Goal: Task Accomplishment & Management: Use online tool/utility

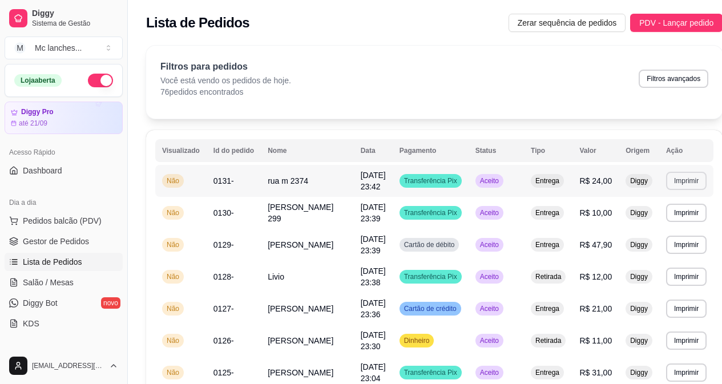
click at [666, 181] on button "Imprimir" at bounding box center [686, 181] width 40 height 18
click at [657, 220] on button "Balcão Principal" at bounding box center [647, 221] width 83 height 18
click at [60, 237] on span "Gestor de Pedidos" at bounding box center [56, 241] width 66 height 11
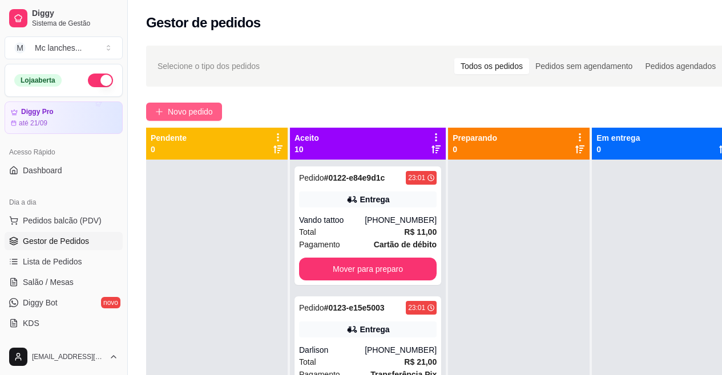
click at [191, 119] on button "Novo pedido" at bounding box center [184, 112] width 76 height 18
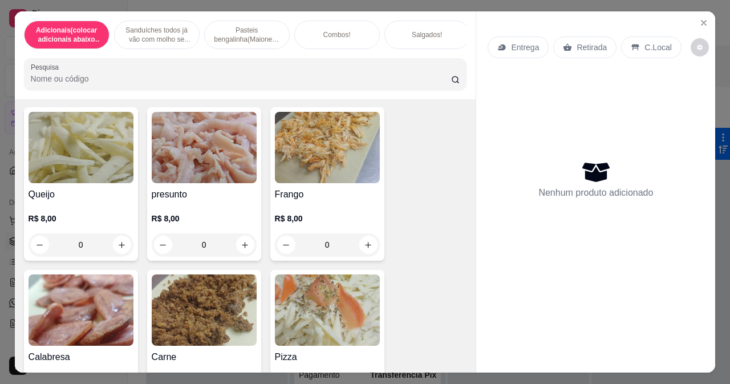
scroll to position [1426, 0]
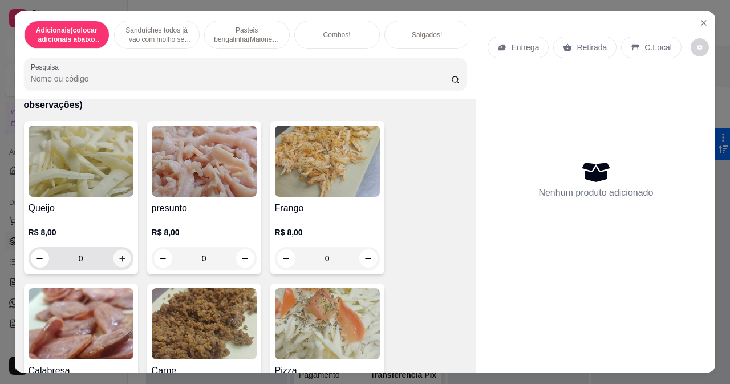
click at [118, 263] on icon "increase-product-quantity" at bounding box center [122, 258] width 9 height 9
type input "1"
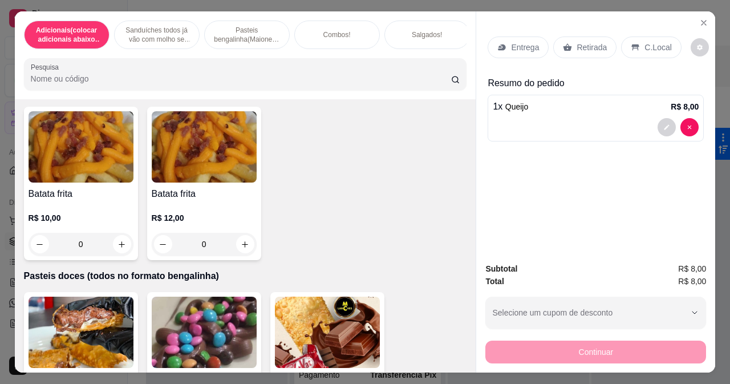
scroll to position [4164, 0]
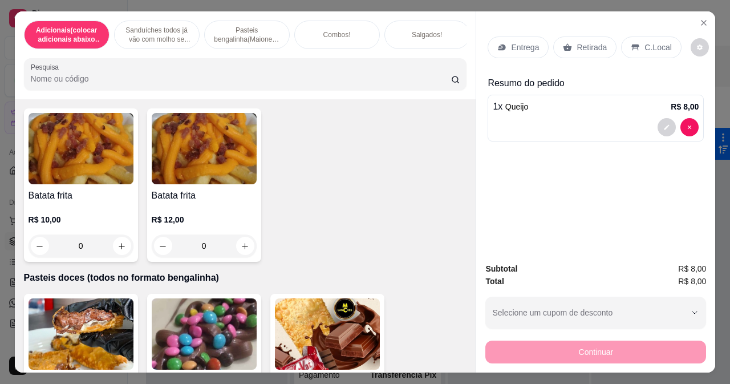
click at [121, 252] on div "0" at bounding box center [81, 245] width 105 height 23
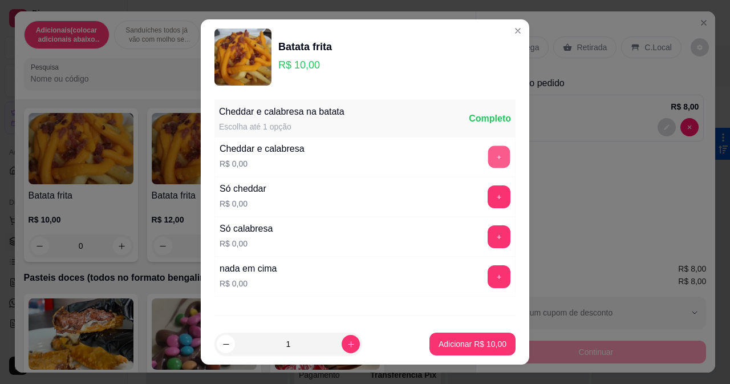
click at [488, 164] on button "+" at bounding box center [499, 156] width 22 height 22
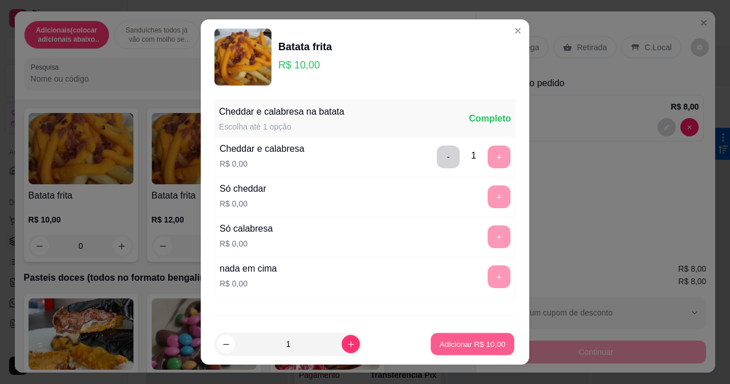
click at [461, 344] on p "Adicionar R$ 10,00" at bounding box center [473, 344] width 66 height 11
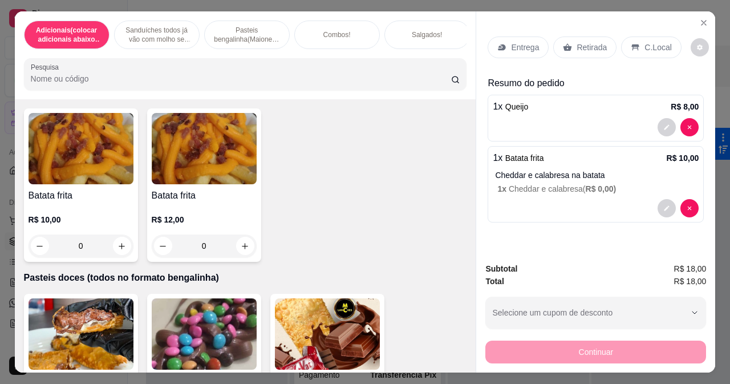
click at [599, 42] on p "Retirada" at bounding box center [592, 47] width 30 height 11
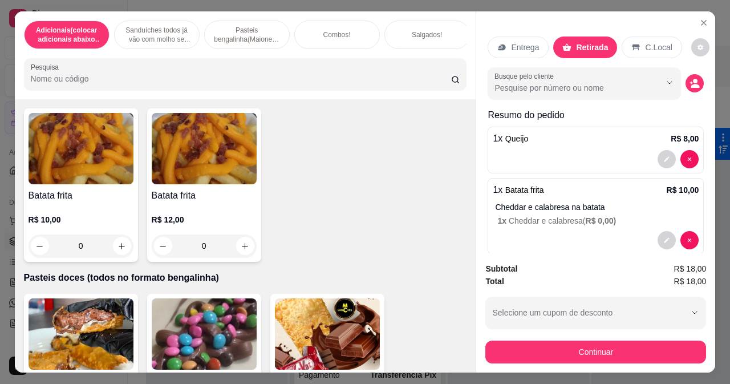
click at [670, 80] on div "Busque pelo cliente" at bounding box center [596, 83] width 216 height 32
click at [688, 80] on button "decrease-product-quantity" at bounding box center [695, 83] width 18 height 18
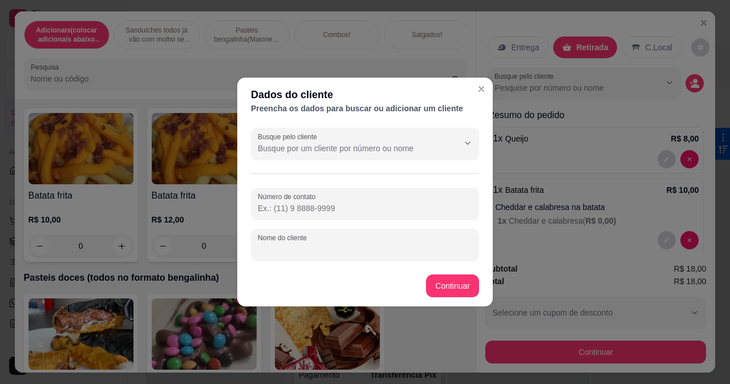
click at [416, 250] on input "Nome do cliente" at bounding box center [365, 249] width 214 height 11
type input "w"
type input "ewelio"
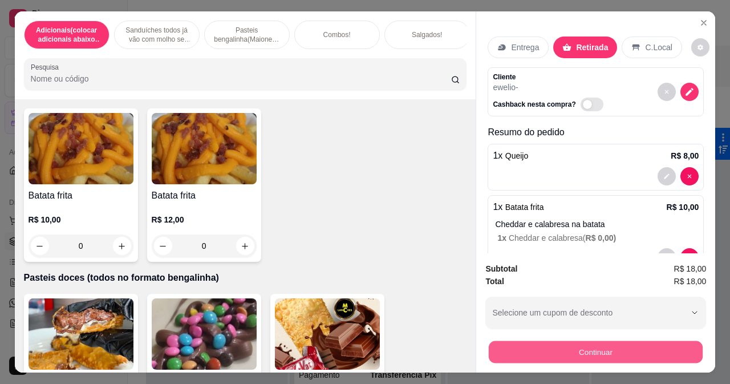
click at [516, 347] on button "Continuar" at bounding box center [596, 352] width 214 height 22
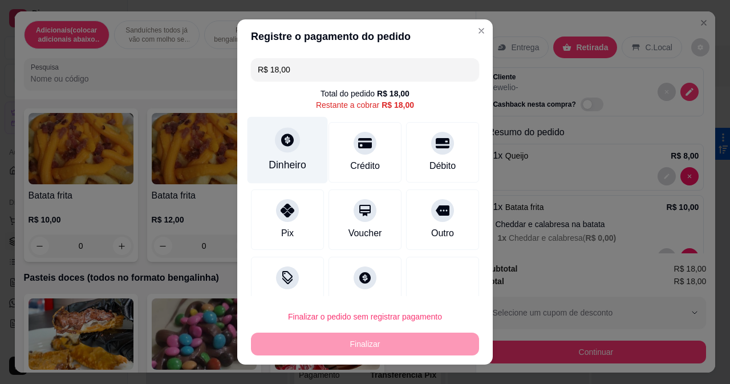
click at [286, 147] on icon at bounding box center [287, 139] width 15 height 15
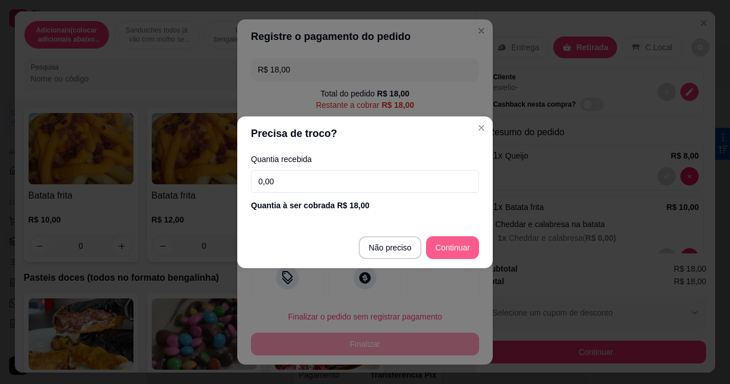
type input "R$ 0,00"
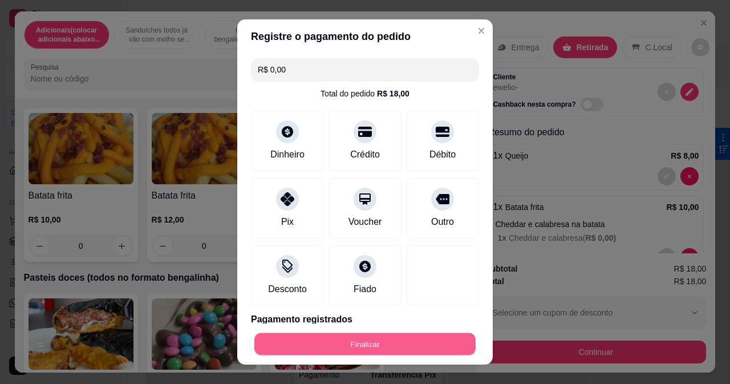
click at [441, 334] on button "Finalizar" at bounding box center [364, 344] width 221 height 22
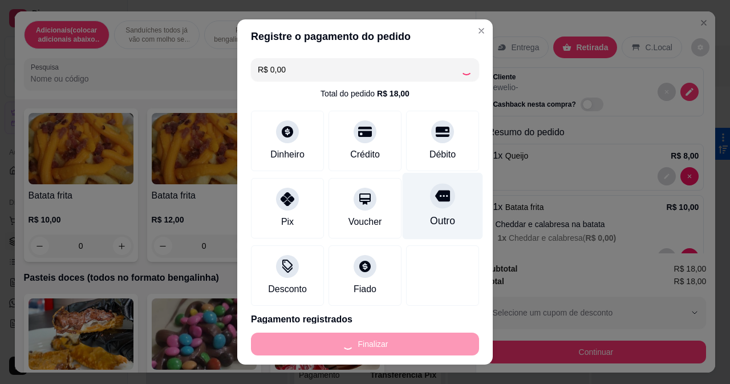
type input "0"
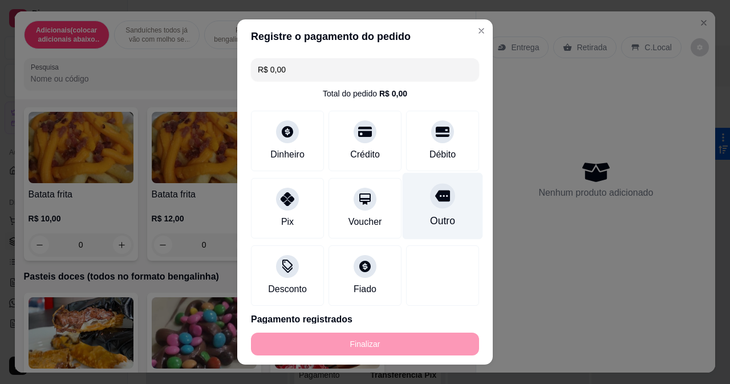
type input "-R$ 18,00"
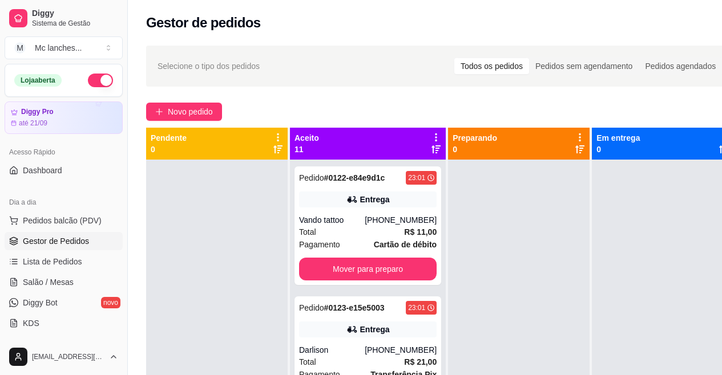
drag, startPoint x: 67, startPoint y: 254, endPoint x: 85, endPoint y: 249, distance: 18.4
click at [68, 254] on link "Lista de Pedidos" at bounding box center [64, 262] width 118 height 18
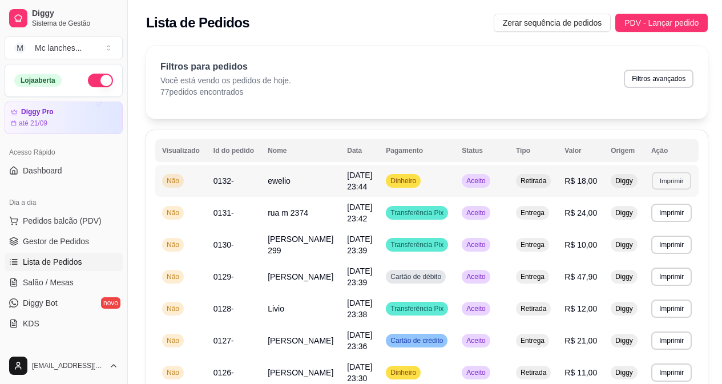
click at [662, 179] on button "Imprimir" at bounding box center [670, 181] width 39 height 18
click at [652, 217] on button "Balcão Principal" at bounding box center [647, 221] width 80 height 18
click at [95, 249] on link "Gestor de Pedidos" at bounding box center [64, 241] width 118 height 18
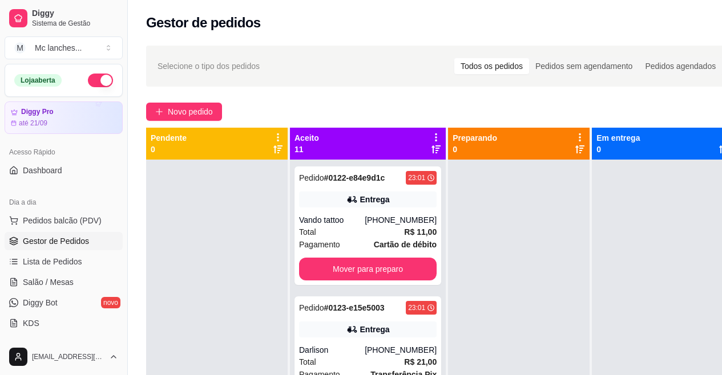
click at [96, 244] on link "Gestor de Pedidos" at bounding box center [64, 241] width 118 height 18
click at [202, 105] on button "Novo pedido" at bounding box center [184, 112] width 76 height 18
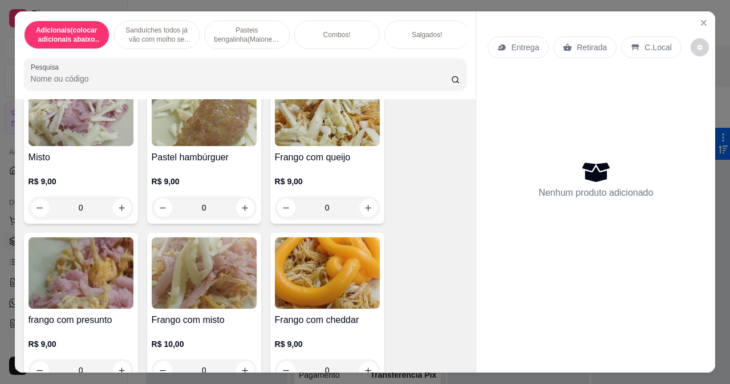
scroll to position [1768, 0]
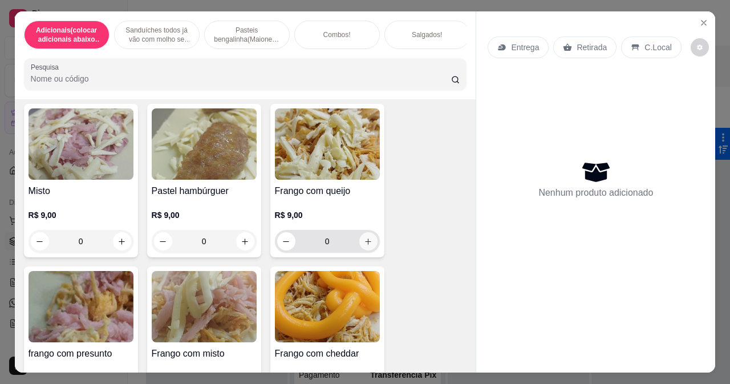
click at [364, 245] on icon "increase-product-quantity" at bounding box center [368, 241] width 9 height 9
type input "1"
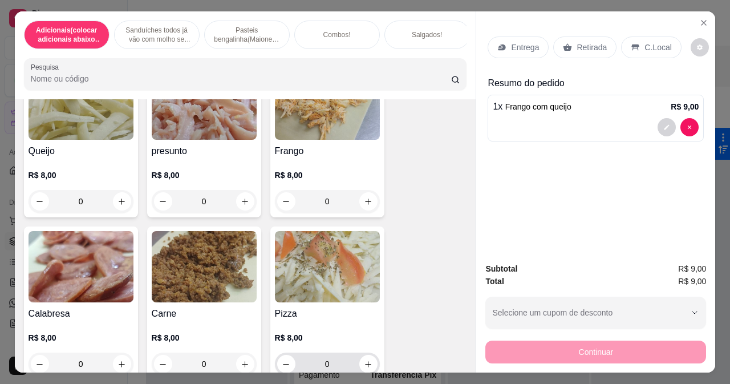
scroll to position [1426, 0]
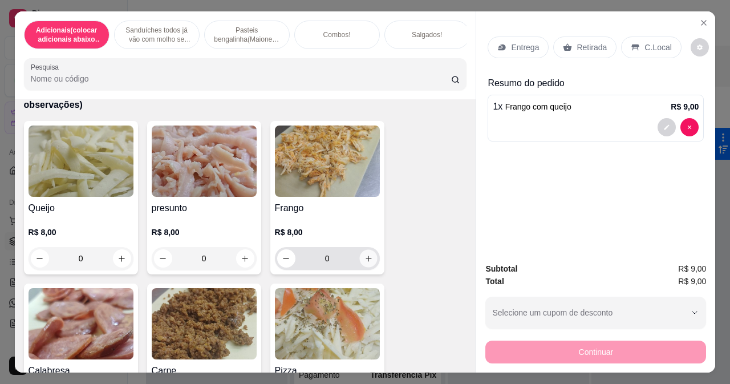
click at [368, 263] on icon "increase-product-quantity" at bounding box center [368, 258] width 9 height 9
type input "1"
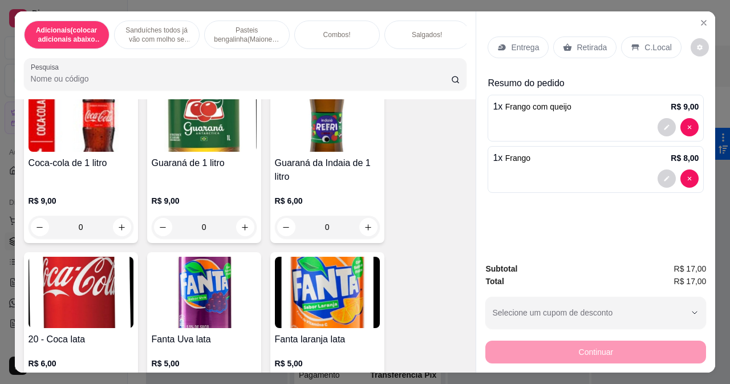
scroll to position [5009, 0]
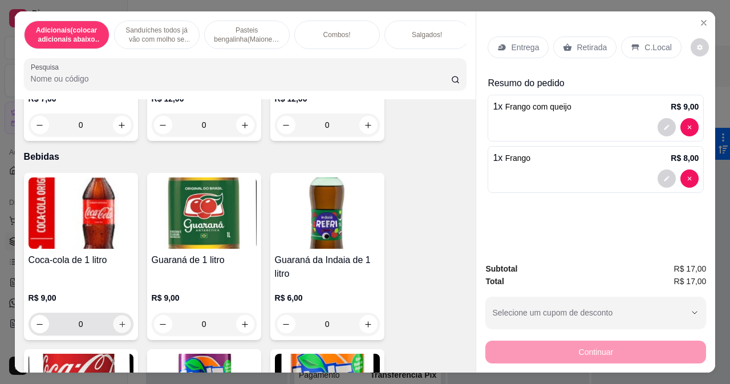
click at [119, 327] on icon "increase-product-quantity" at bounding box center [122, 324] width 6 height 6
type input "1"
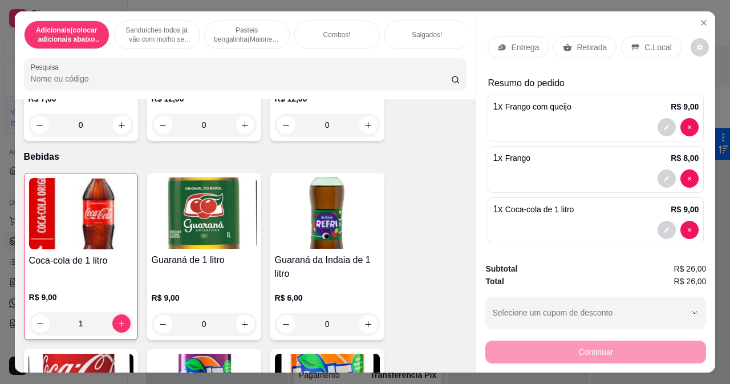
click at [577, 42] on p "Retirada" at bounding box center [592, 47] width 30 height 11
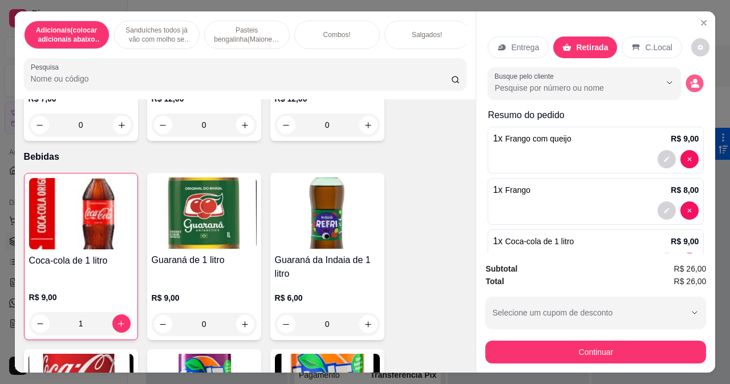
click at [688, 80] on button "decrease-product-quantity" at bounding box center [695, 84] width 18 height 18
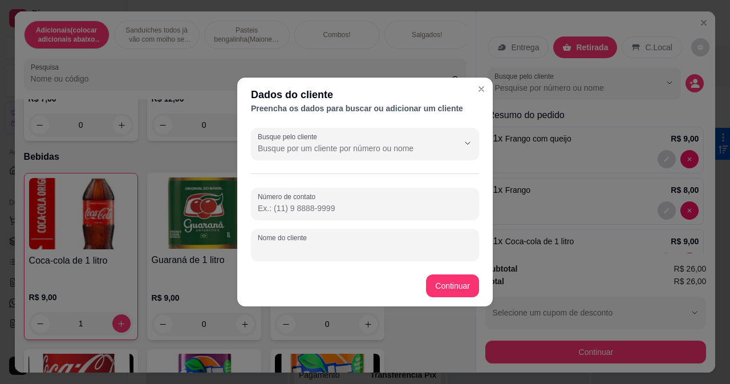
click at [318, 251] on input "Nome do cliente" at bounding box center [365, 249] width 214 height 11
type input "evelin"
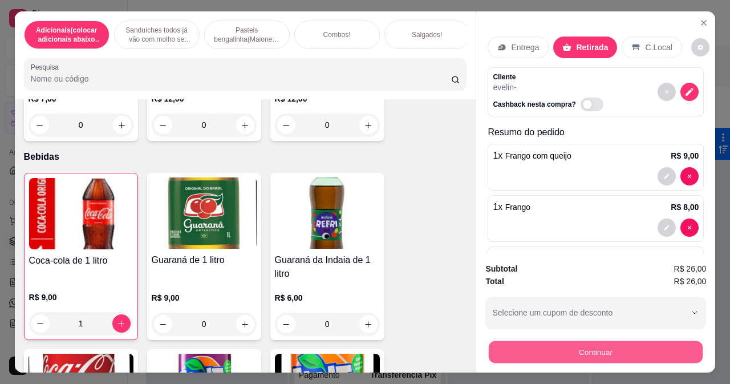
click at [649, 341] on button "Continuar" at bounding box center [596, 352] width 214 height 22
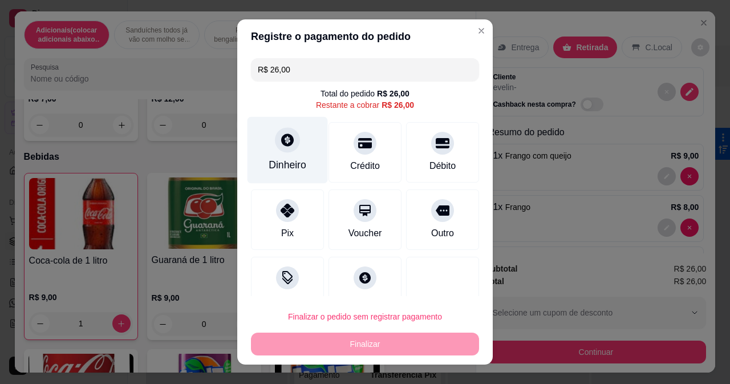
click at [290, 133] on div at bounding box center [287, 139] width 25 height 25
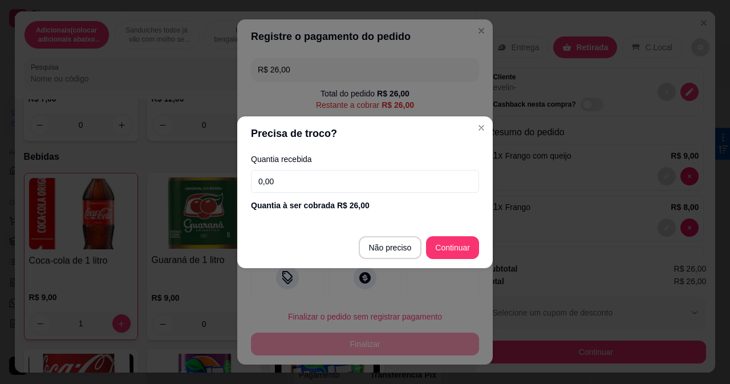
click at [333, 186] on input "0,00" at bounding box center [365, 181] width 228 height 23
type input "20,00"
type input "R$ 0,00"
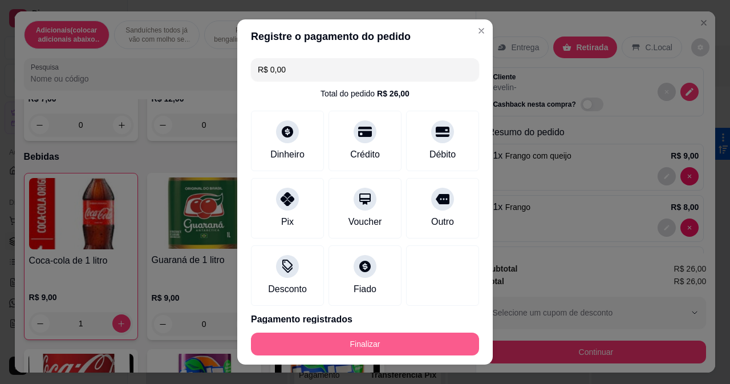
click at [388, 337] on button "Finalizar" at bounding box center [365, 344] width 228 height 23
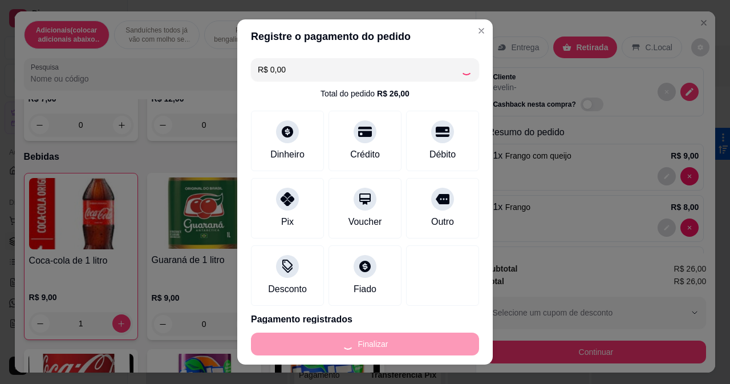
type input "0"
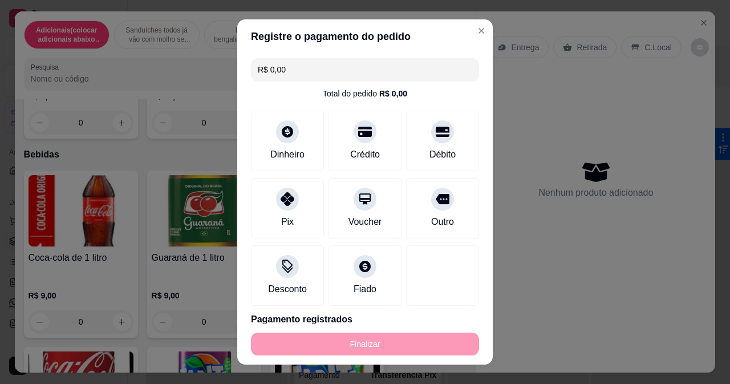
type input "-R$ 26,00"
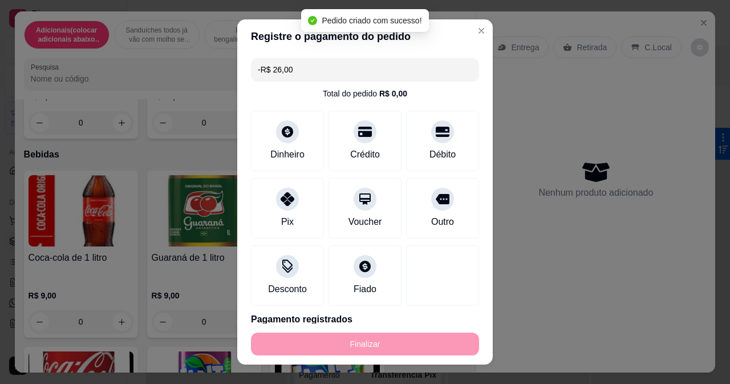
scroll to position [5007, 0]
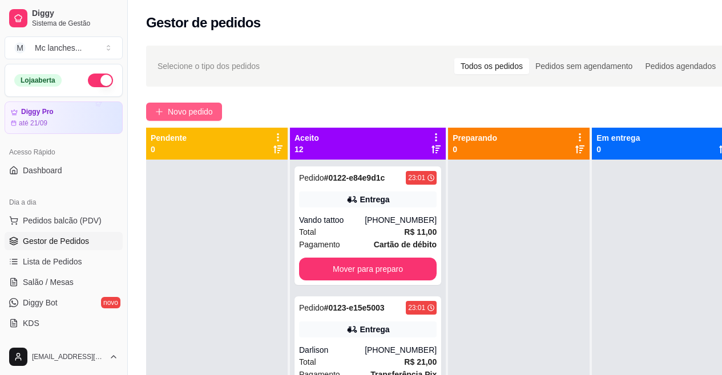
click at [190, 107] on span "Novo pedido" at bounding box center [190, 112] width 45 height 13
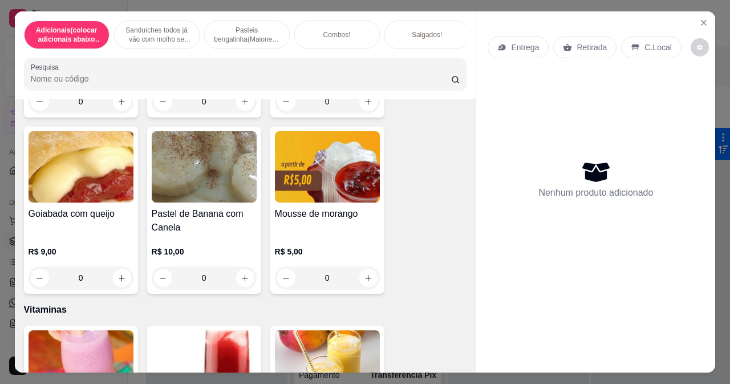
scroll to position [4563, 0]
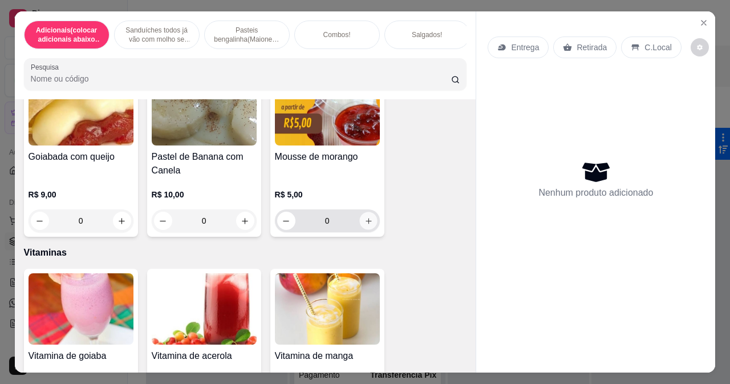
click at [364, 225] on icon "increase-product-quantity" at bounding box center [368, 221] width 9 height 9
type input "1"
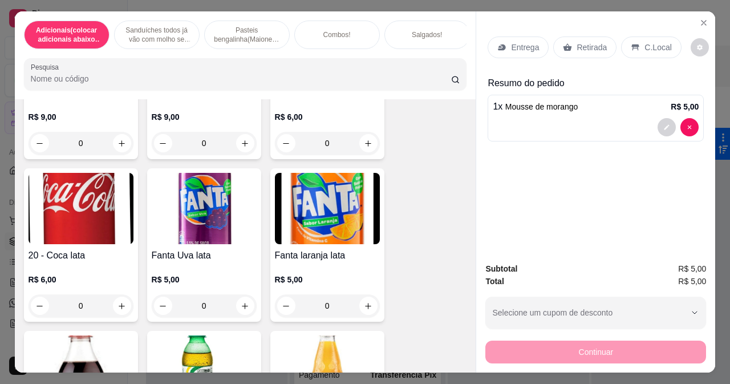
scroll to position [5191, 0]
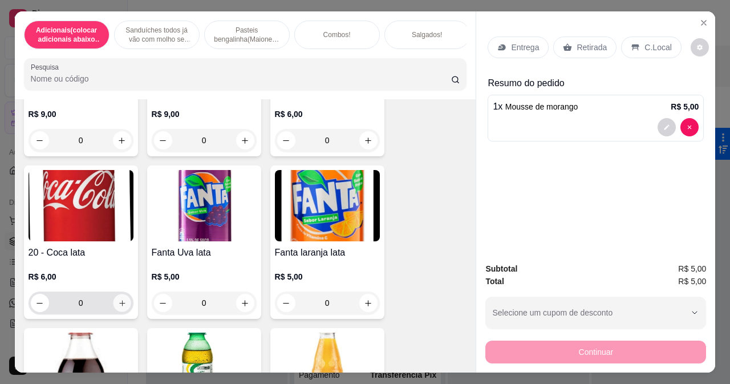
click at [121, 303] on icon "increase-product-quantity" at bounding box center [122, 303] width 9 height 9
type input "1"
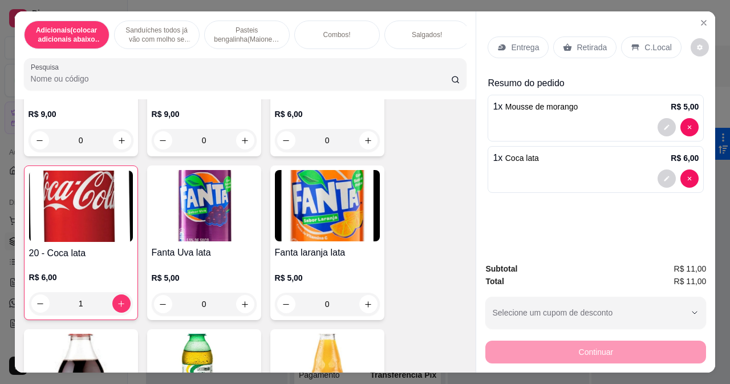
click at [569, 38] on div "Retirada" at bounding box center [584, 48] width 63 height 22
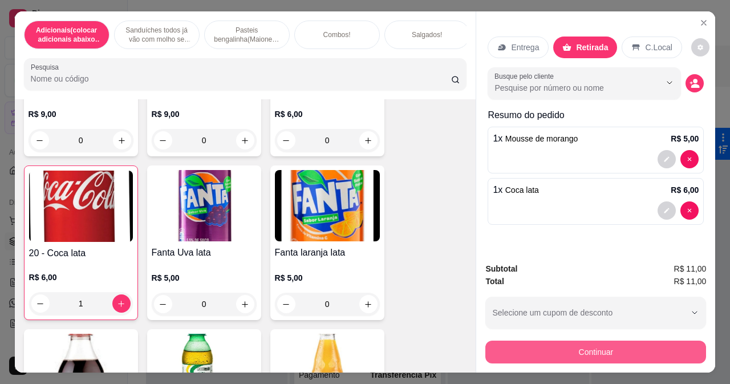
click at [573, 347] on button "Continuar" at bounding box center [595, 352] width 221 height 23
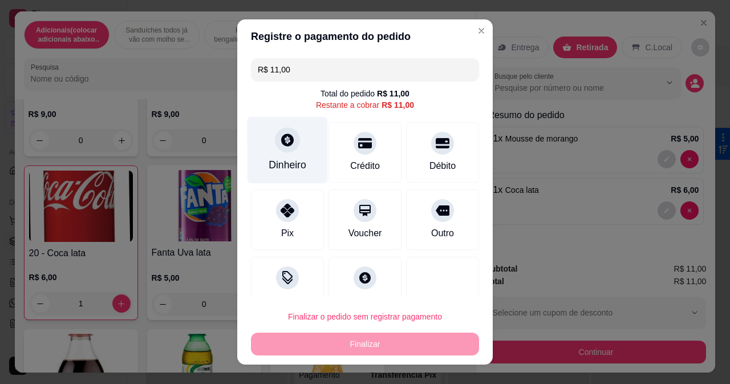
click at [295, 146] on div "Dinheiro" at bounding box center [288, 149] width 80 height 67
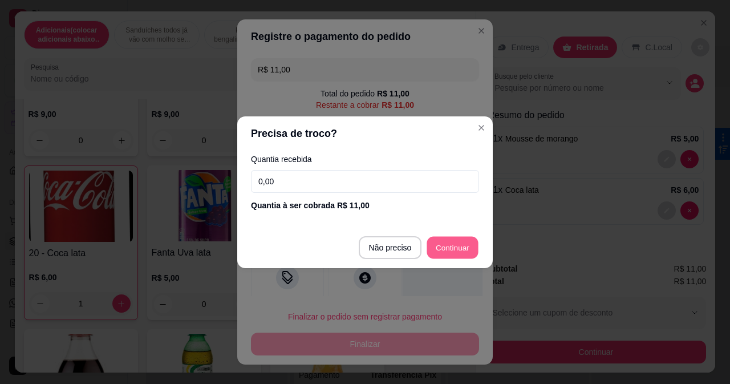
type input "R$ 0,00"
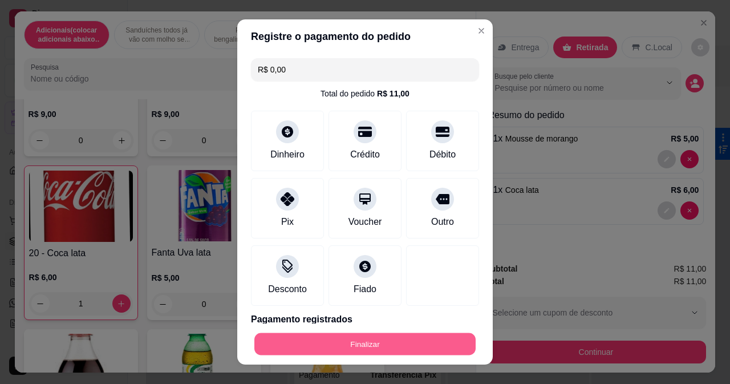
click at [355, 337] on button "Finalizar" at bounding box center [364, 344] width 221 height 22
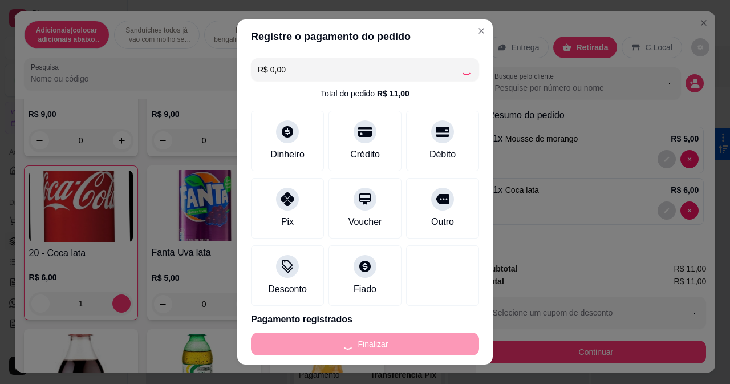
type input "0"
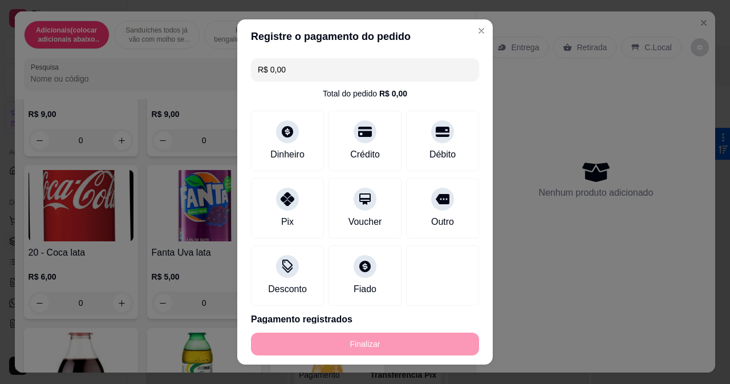
type input "-R$ 11,00"
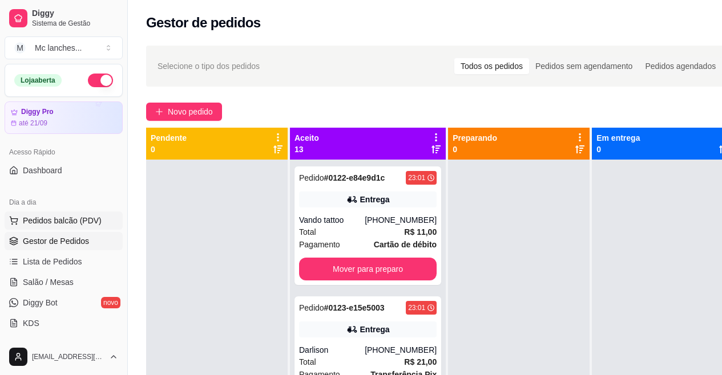
click at [90, 220] on span "Pedidos balcão (PDV)" at bounding box center [62, 220] width 79 height 11
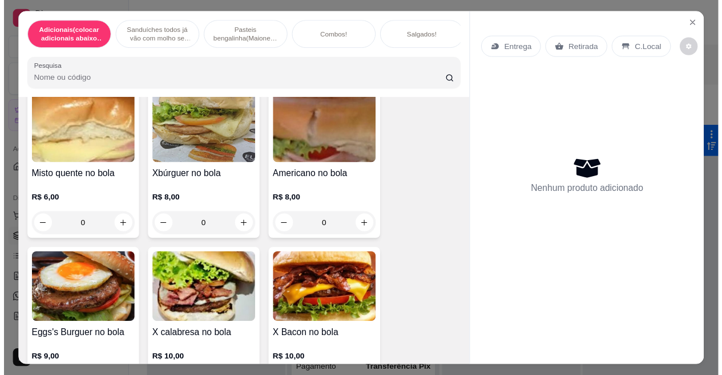
scroll to position [285, 0]
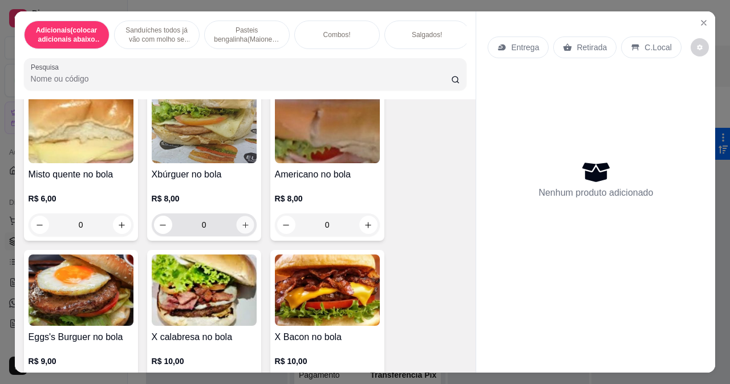
click at [242, 229] on icon "increase-product-quantity" at bounding box center [245, 225] width 9 height 9
type input "1"
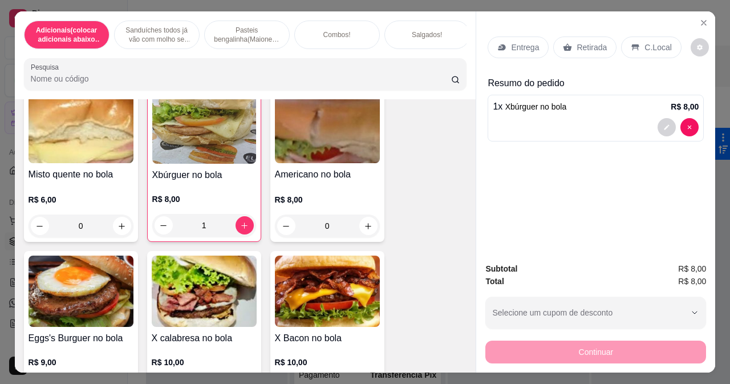
drag, startPoint x: 601, startPoint y: 37, endPoint x: 595, endPoint y: 38, distance: 6.4
click at [598, 37] on div "Retirada" at bounding box center [584, 48] width 63 height 22
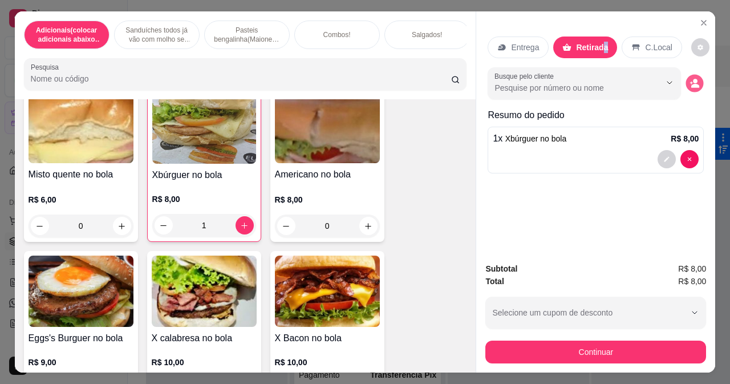
click at [689, 84] on button "decrease-product-quantity" at bounding box center [695, 84] width 18 height 18
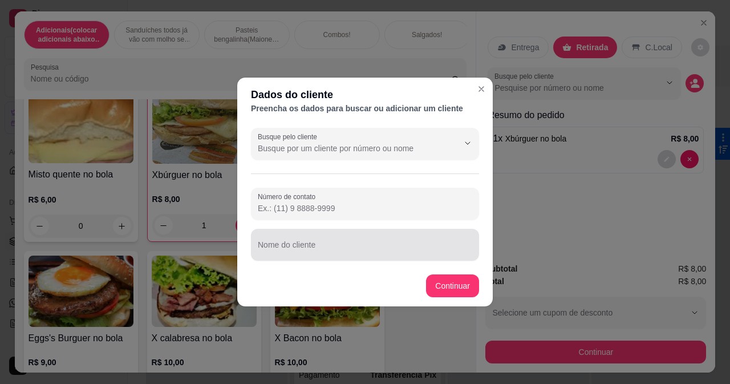
click at [361, 239] on div at bounding box center [365, 244] width 214 height 23
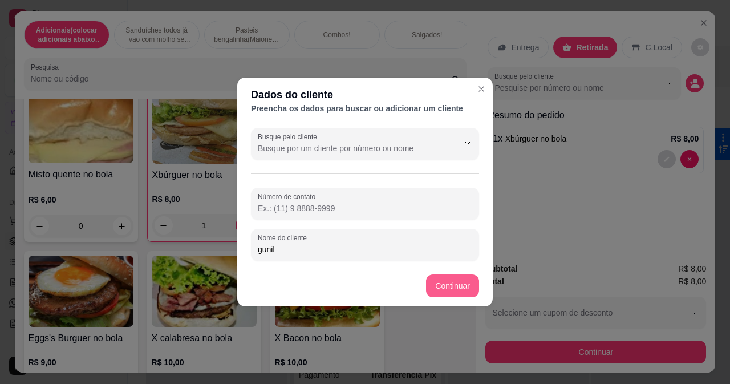
type input "gunil"
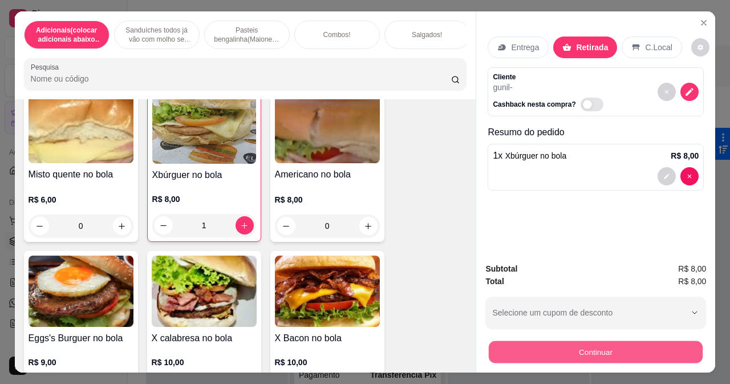
click at [508, 349] on button "Continuar" at bounding box center [596, 352] width 214 height 22
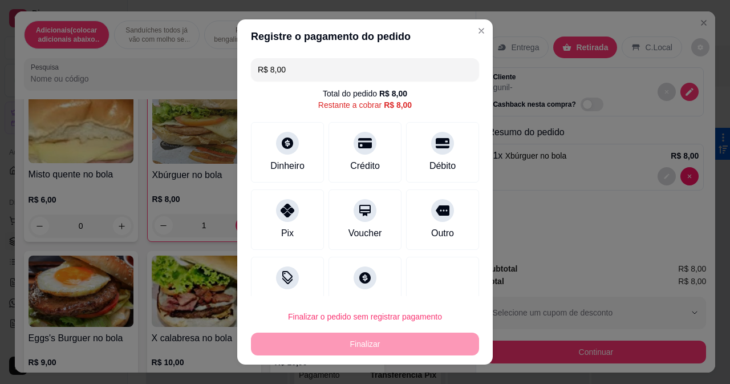
click at [279, 256] on div "R$ 8,00 Total do pedido R$ 8,00 Restante a cobrar R$ 8,00 Dinheiro Crédito Débi…" at bounding box center [365, 175] width 256 height 243
click at [280, 272] on icon at bounding box center [287, 274] width 15 height 15
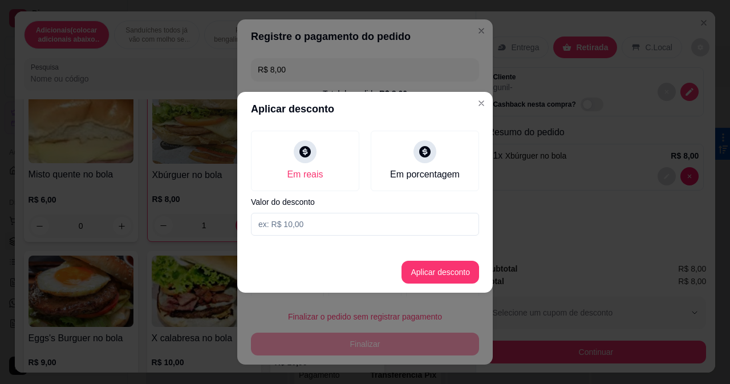
click at [363, 216] on input at bounding box center [365, 224] width 228 height 23
type input "6,00"
click at [446, 273] on button "Aplicar desconto" at bounding box center [441, 272] width 78 height 23
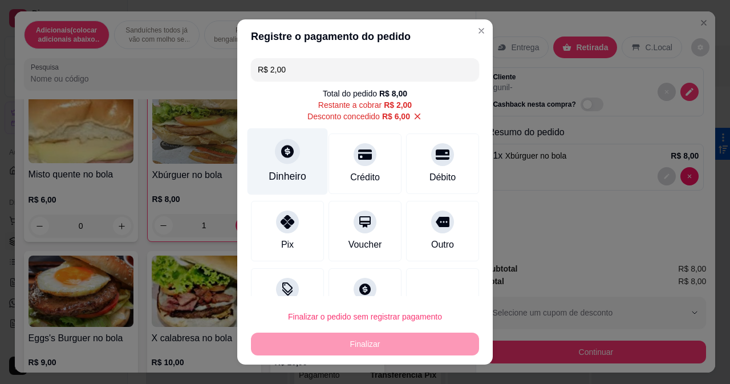
click at [280, 160] on div at bounding box center [287, 151] width 25 height 25
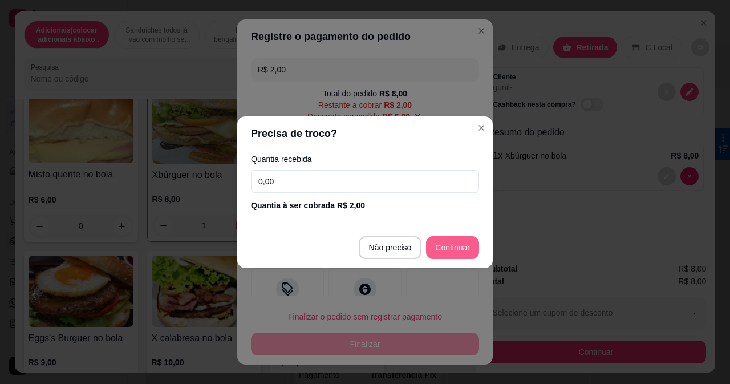
type input "R$ 0,00"
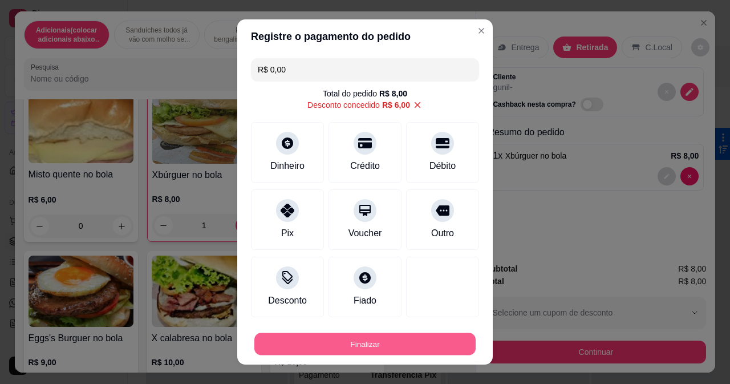
click at [375, 343] on button "Finalizar" at bounding box center [364, 344] width 221 height 22
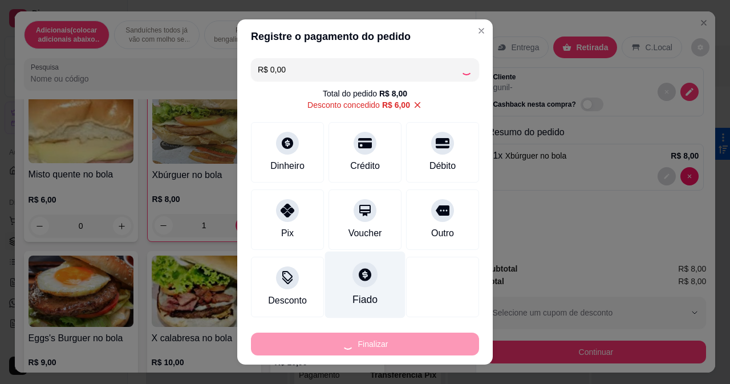
type input "0"
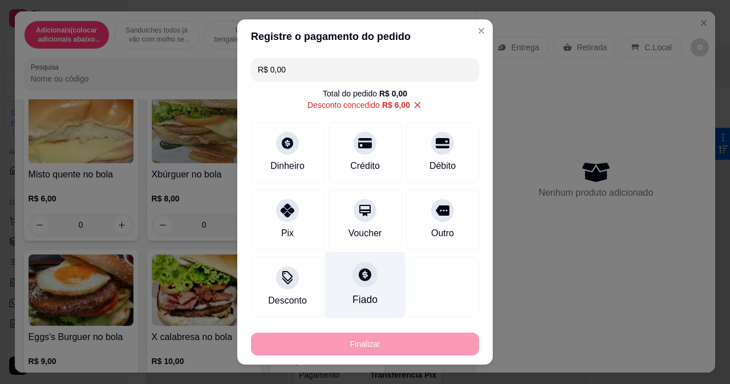
type input "-R$ 8,00"
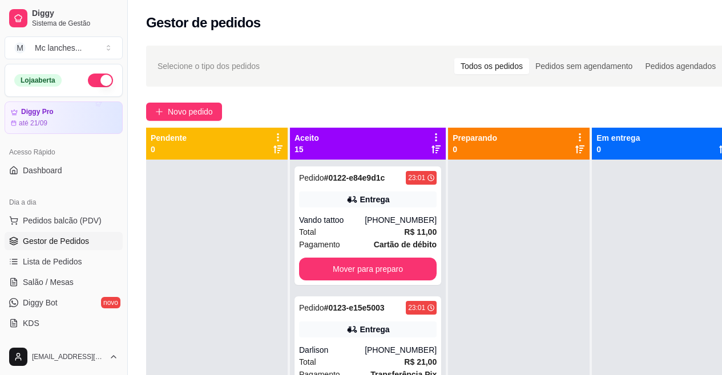
click at [92, 79] on button "button" at bounding box center [100, 81] width 25 height 14
